Goal: Check status: Check status

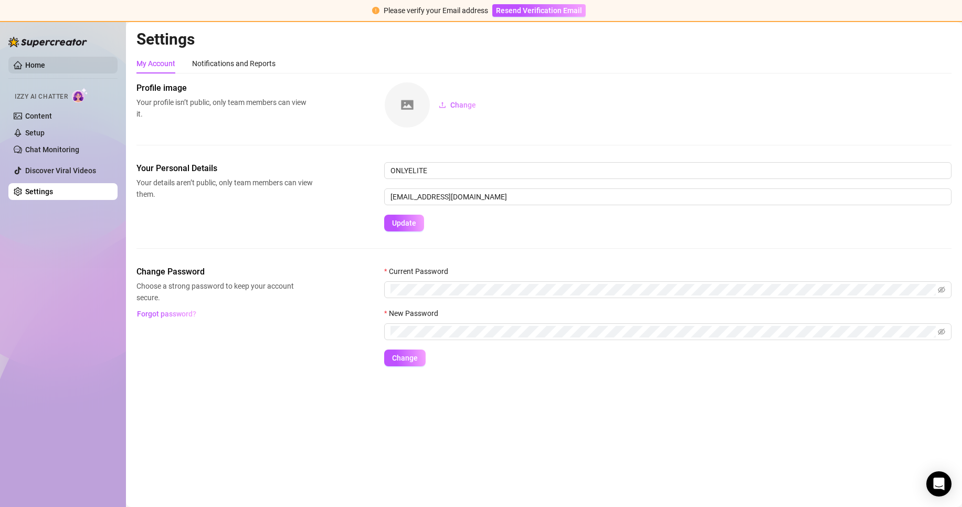
click at [45, 69] on link "Home" at bounding box center [35, 65] width 20 height 8
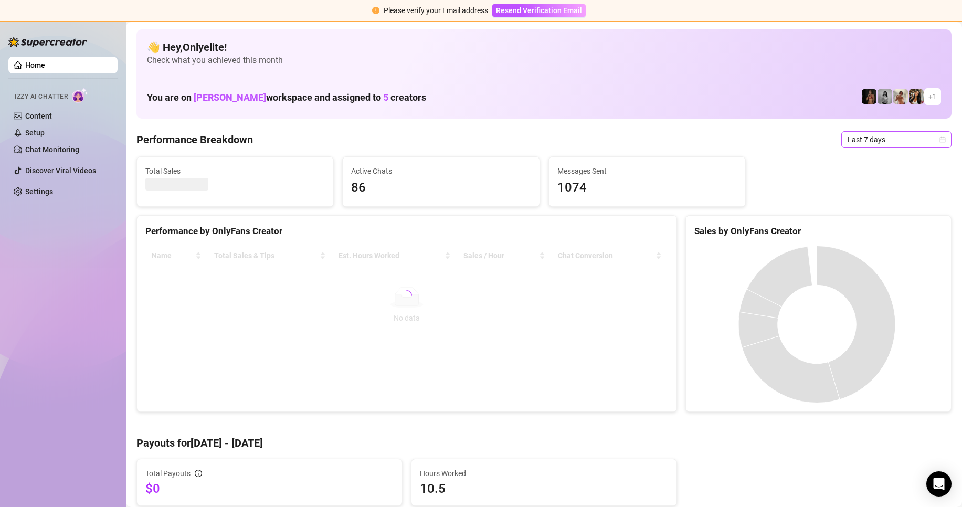
click at [871, 146] on span "Last 7 days" at bounding box center [896, 140] width 98 height 16
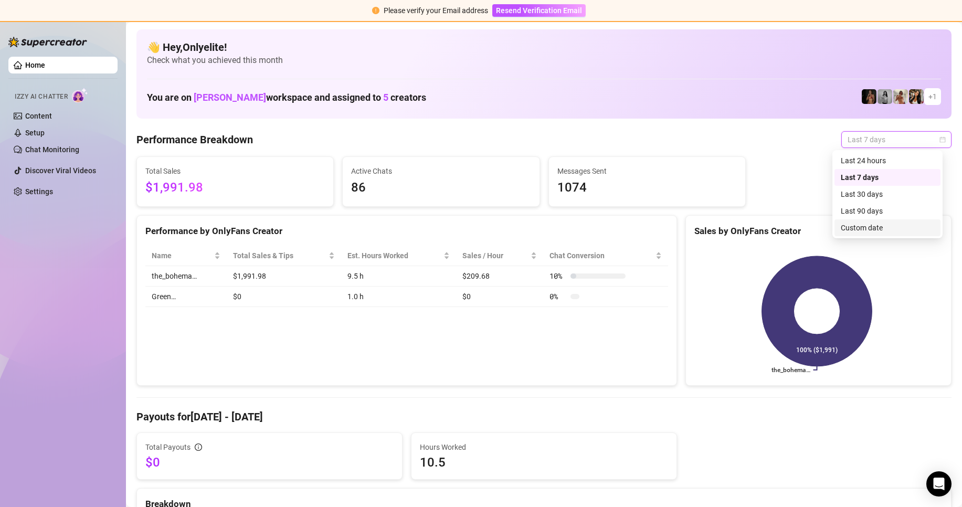
click at [885, 225] on div "Custom date" at bounding box center [887, 228] width 93 height 12
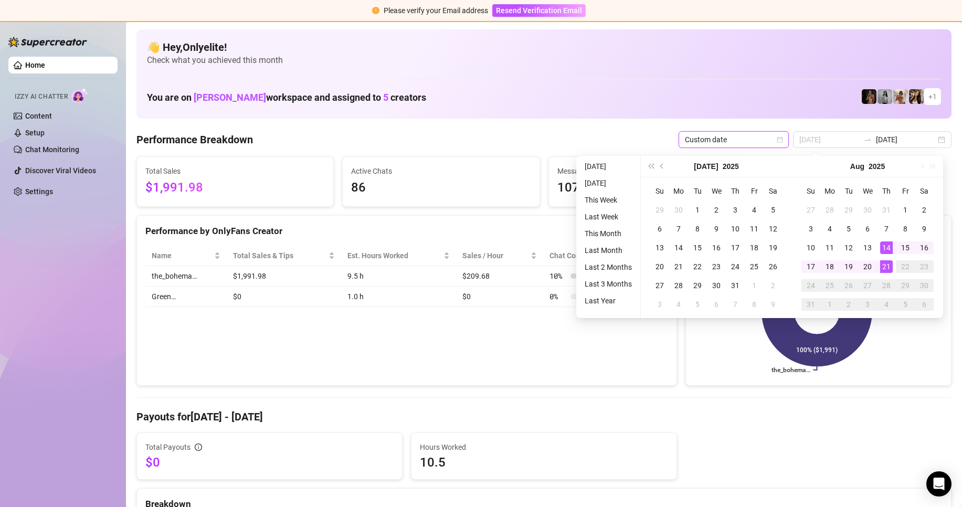
type input "[DATE]"
click at [885, 266] on div "21" at bounding box center [886, 266] width 13 height 13
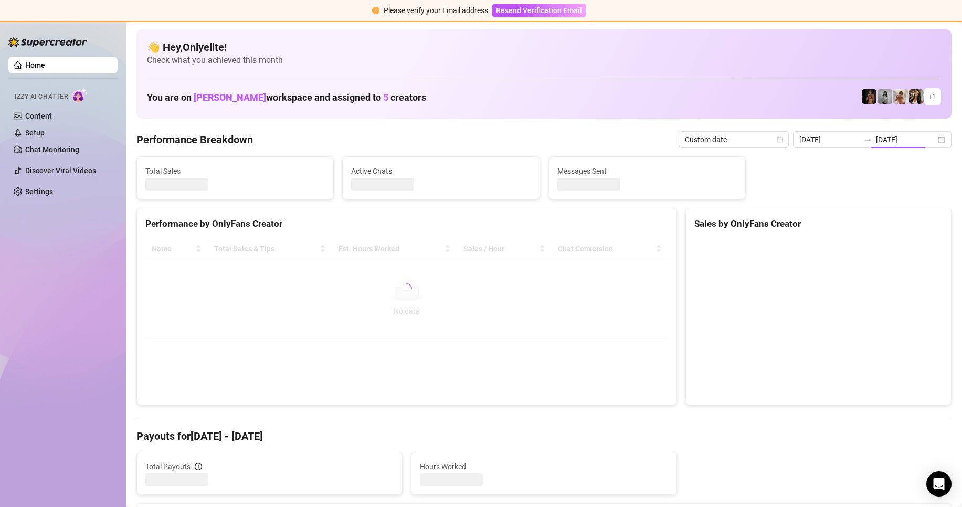
type input "[DATE]"
